Goal: Find specific page/section: Find specific page/section

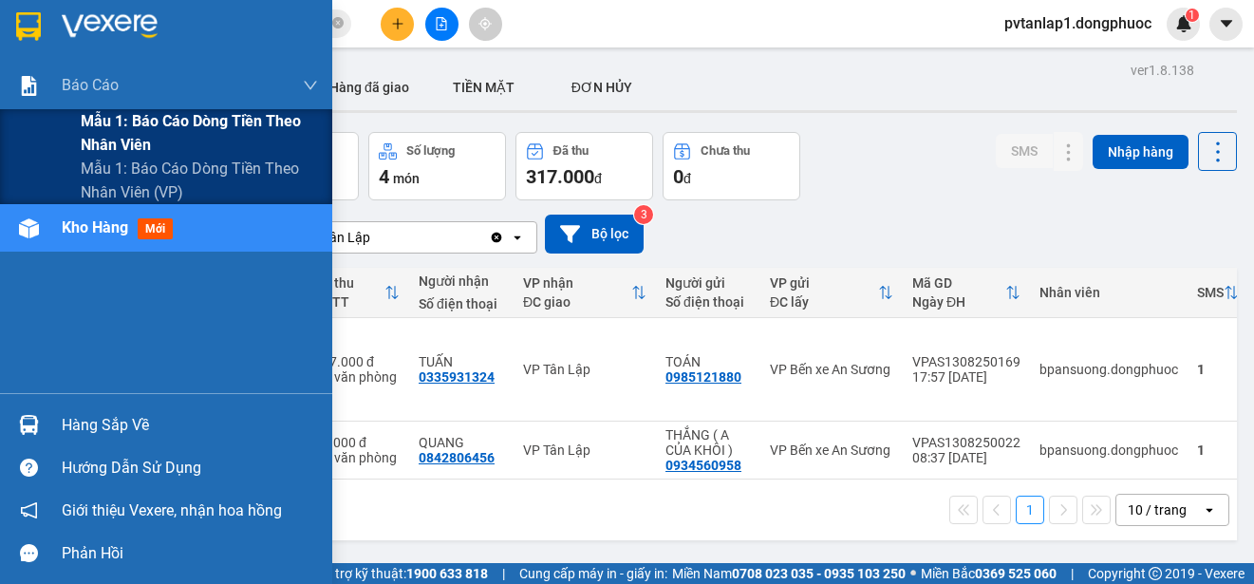
click at [243, 137] on span "Mẫu 1: Báo cáo dòng tiền theo nhân viên" at bounding box center [199, 132] width 237 height 47
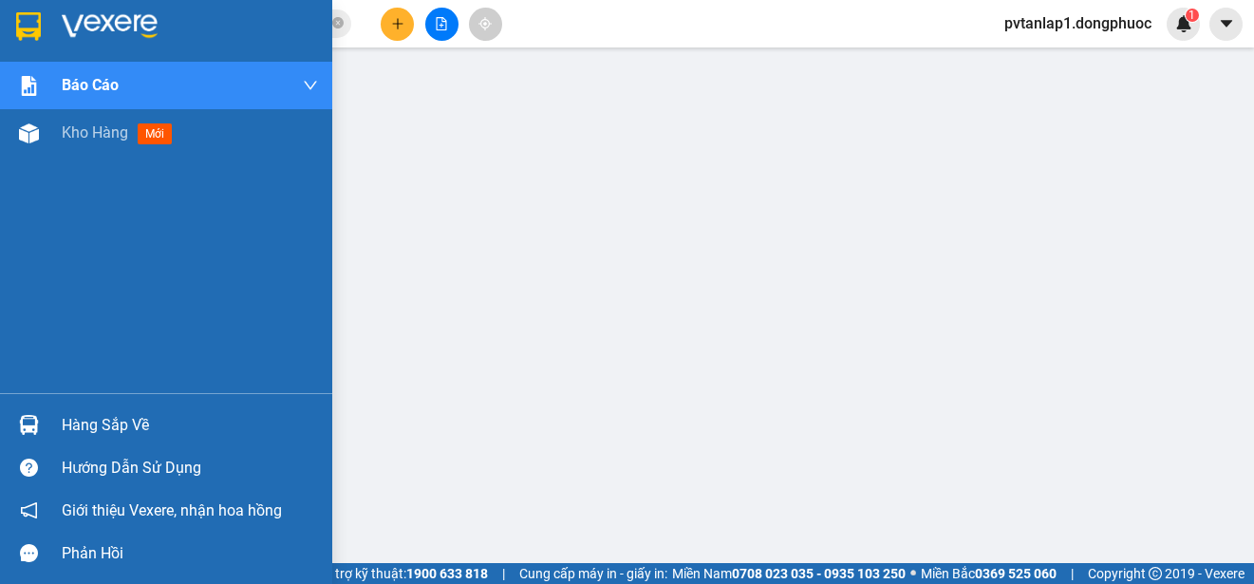
click at [38, 23] on img at bounding box center [28, 26] width 25 height 28
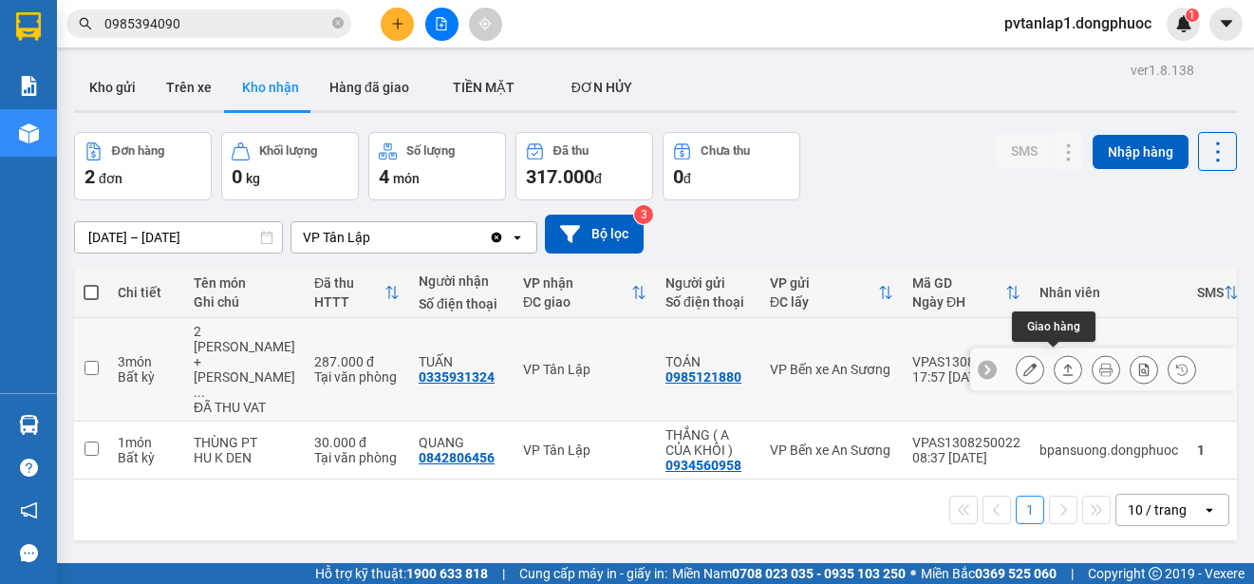
click at [1061, 363] on icon at bounding box center [1067, 369] width 13 height 13
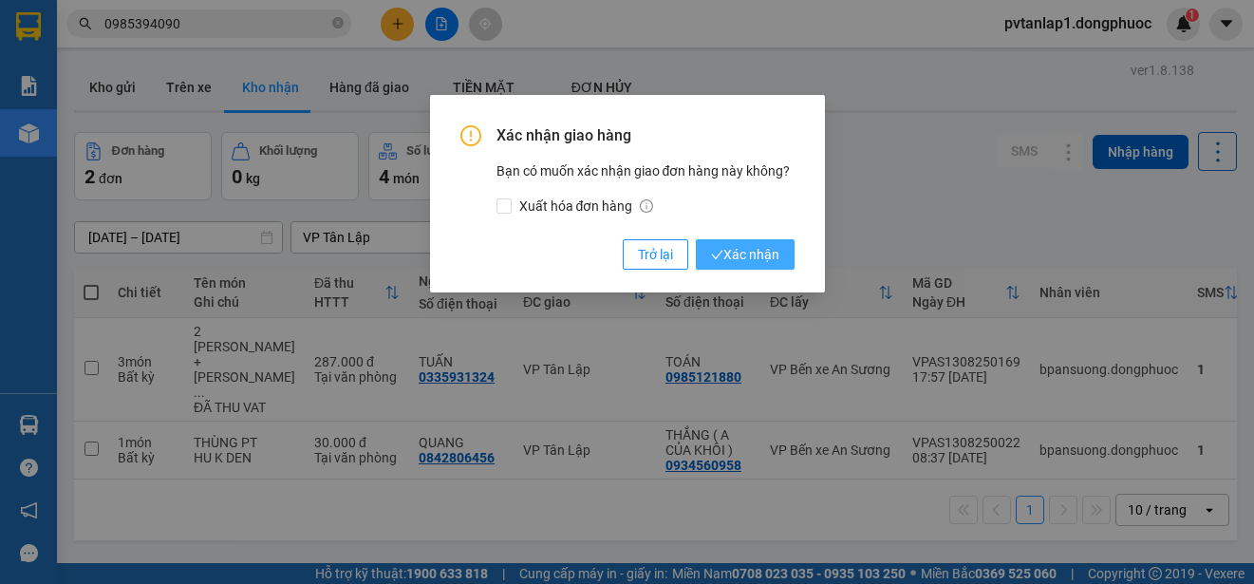
click at [759, 254] on span "Xác nhận" at bounding box center [745, 254] width 68 height 21
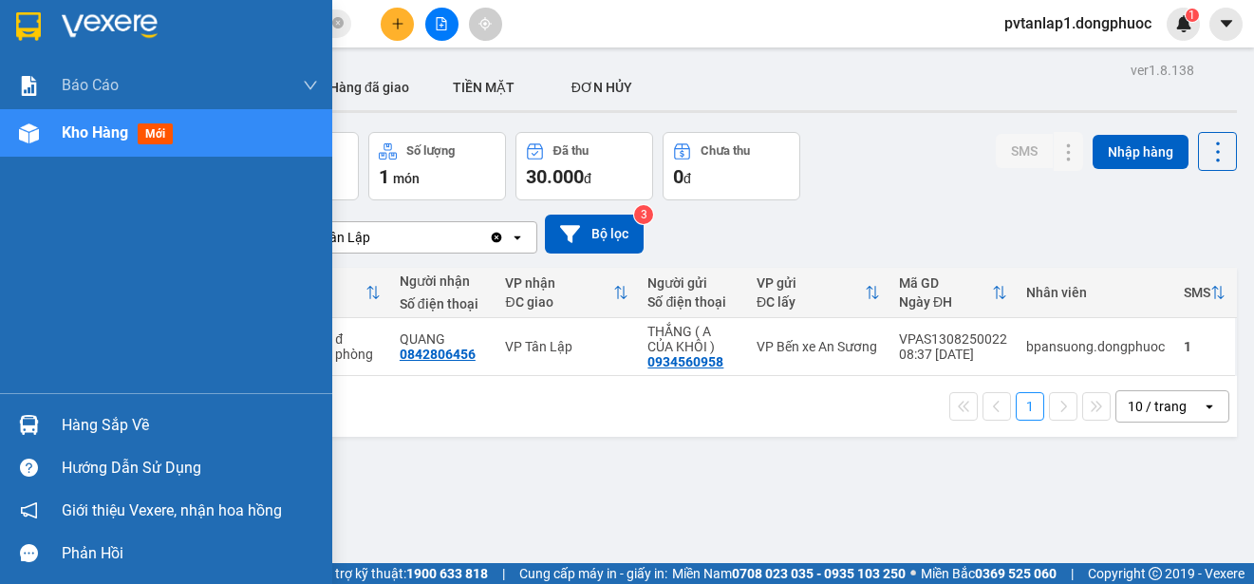
click at [27, 28] on img at bounding box center [28, 26] width 25 height 28
